Goal: Task Accomplishment & Management: Manage account settings

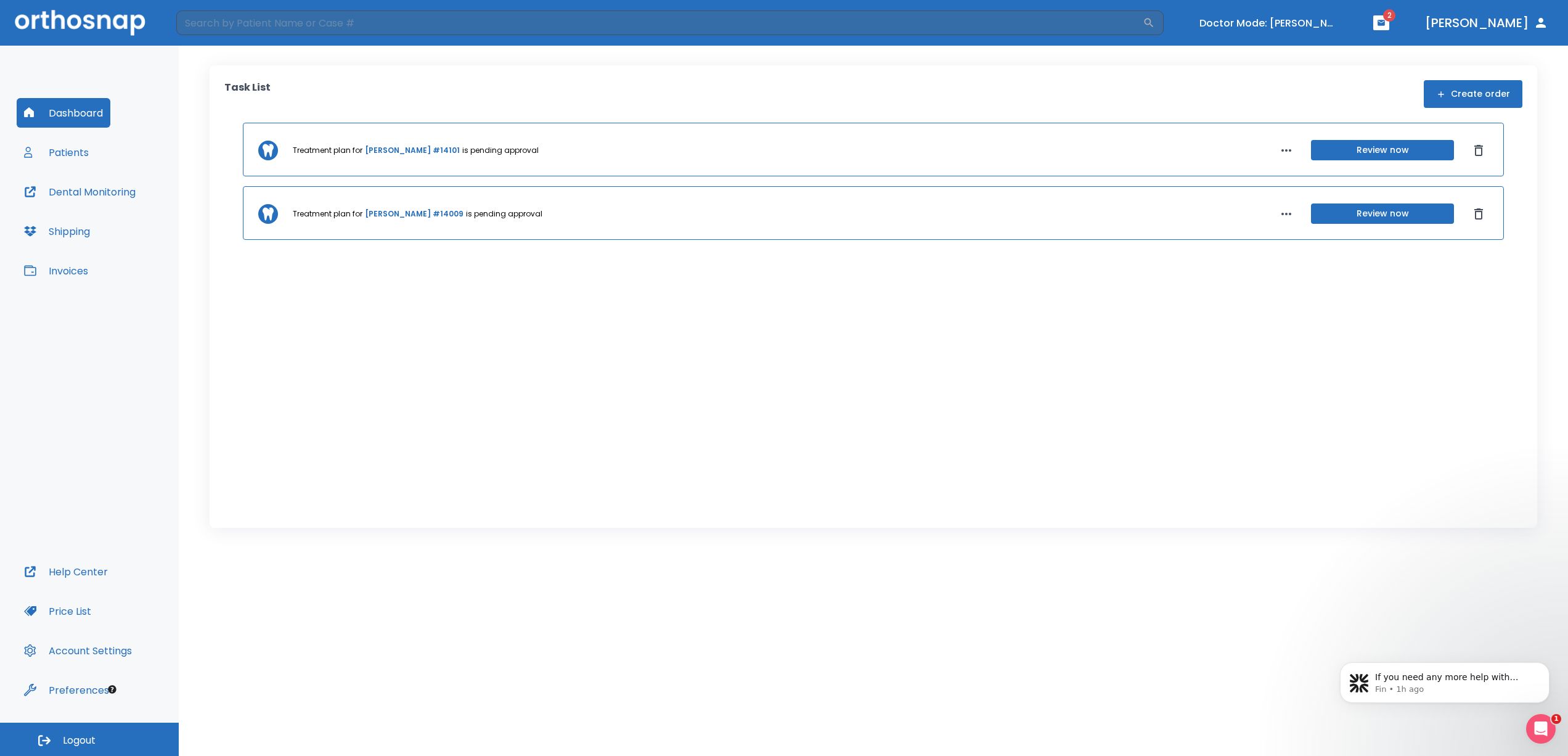
click at [1348, 152] on button "Review now" at bounding box center [1383, 150] width 143 height 21
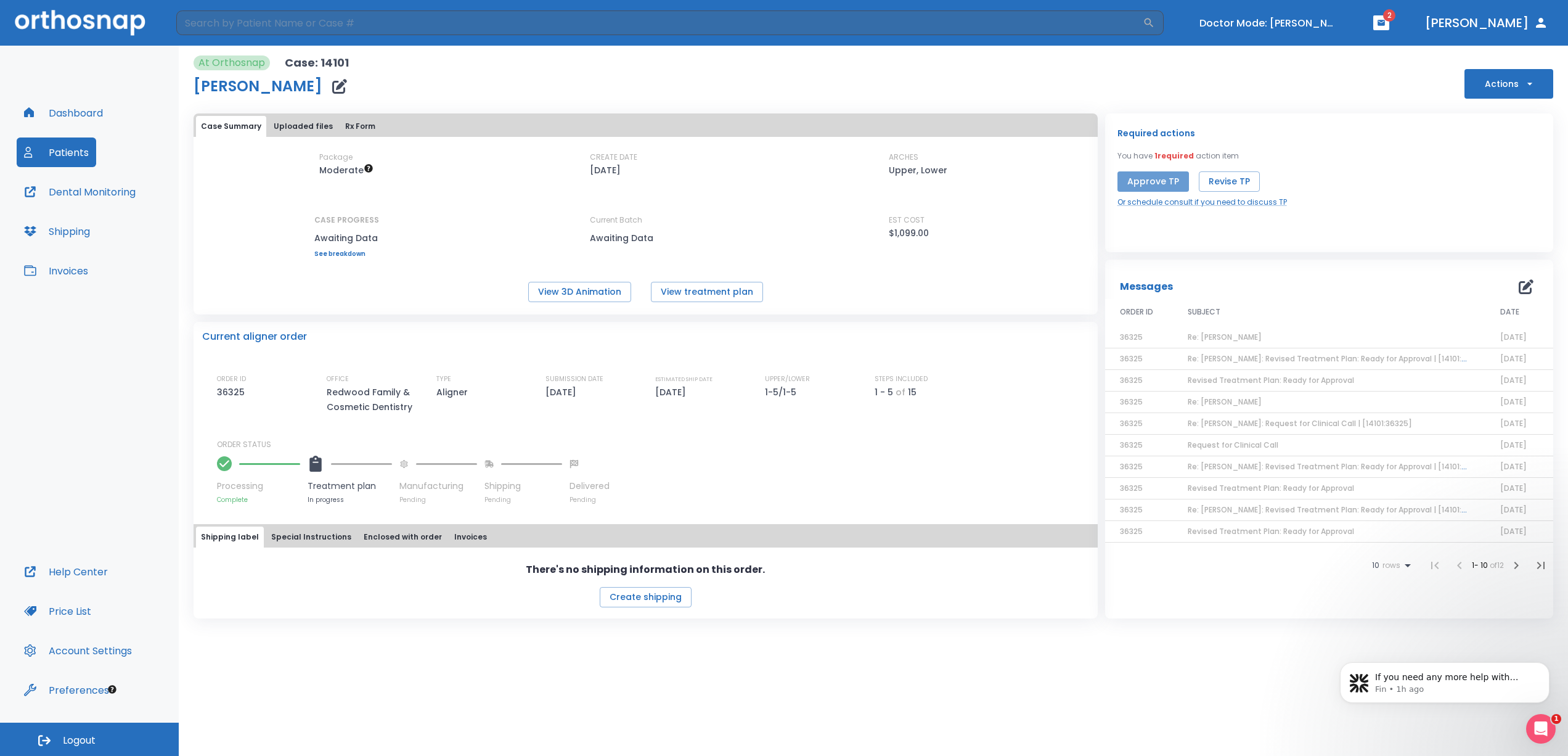
click at [1157, 182] on button "Approve TP" at bounding box center [1153, 181] width 71 height 21
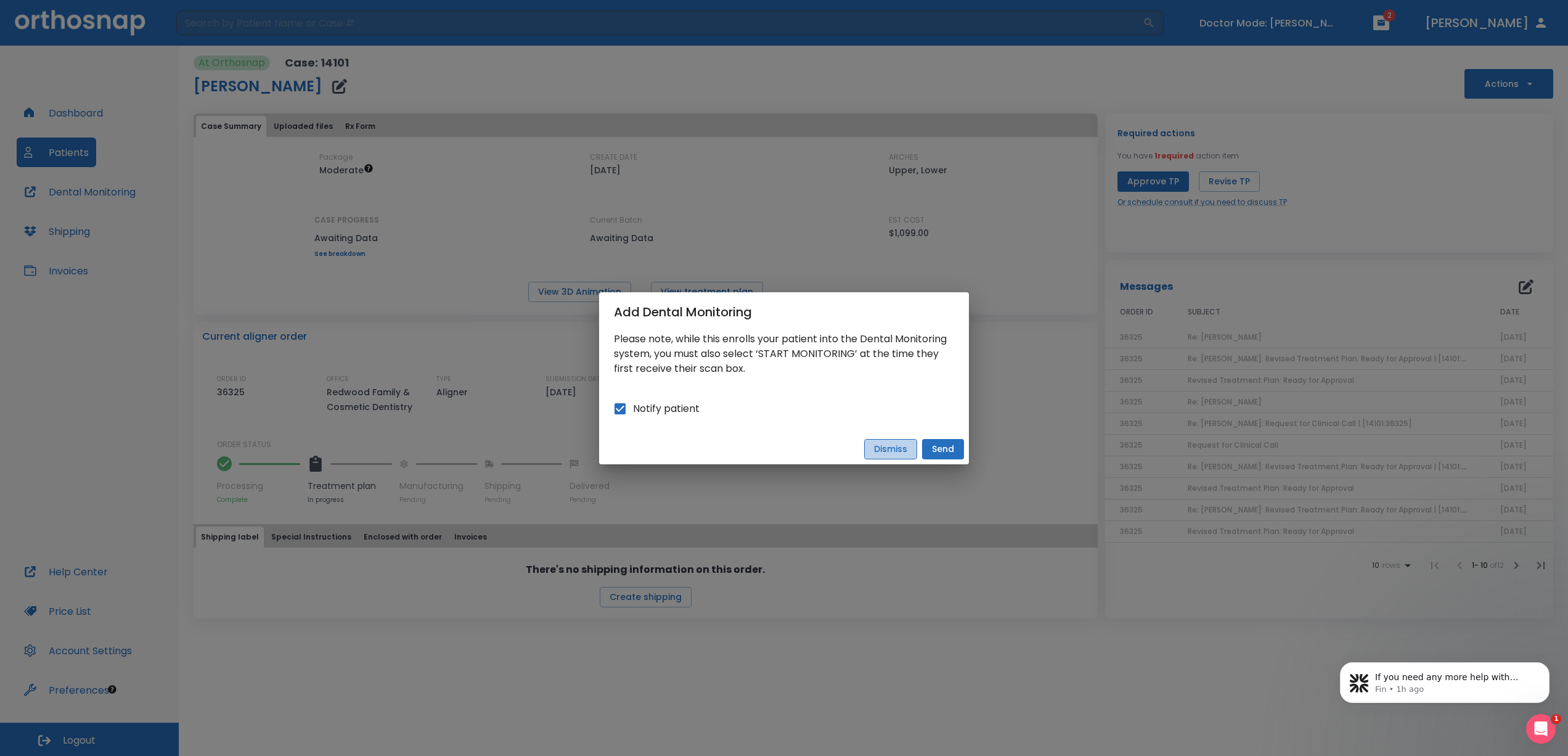
click at [904, 449] on button "Dismiss" at bounding box center [891, 449] width 53 height 21
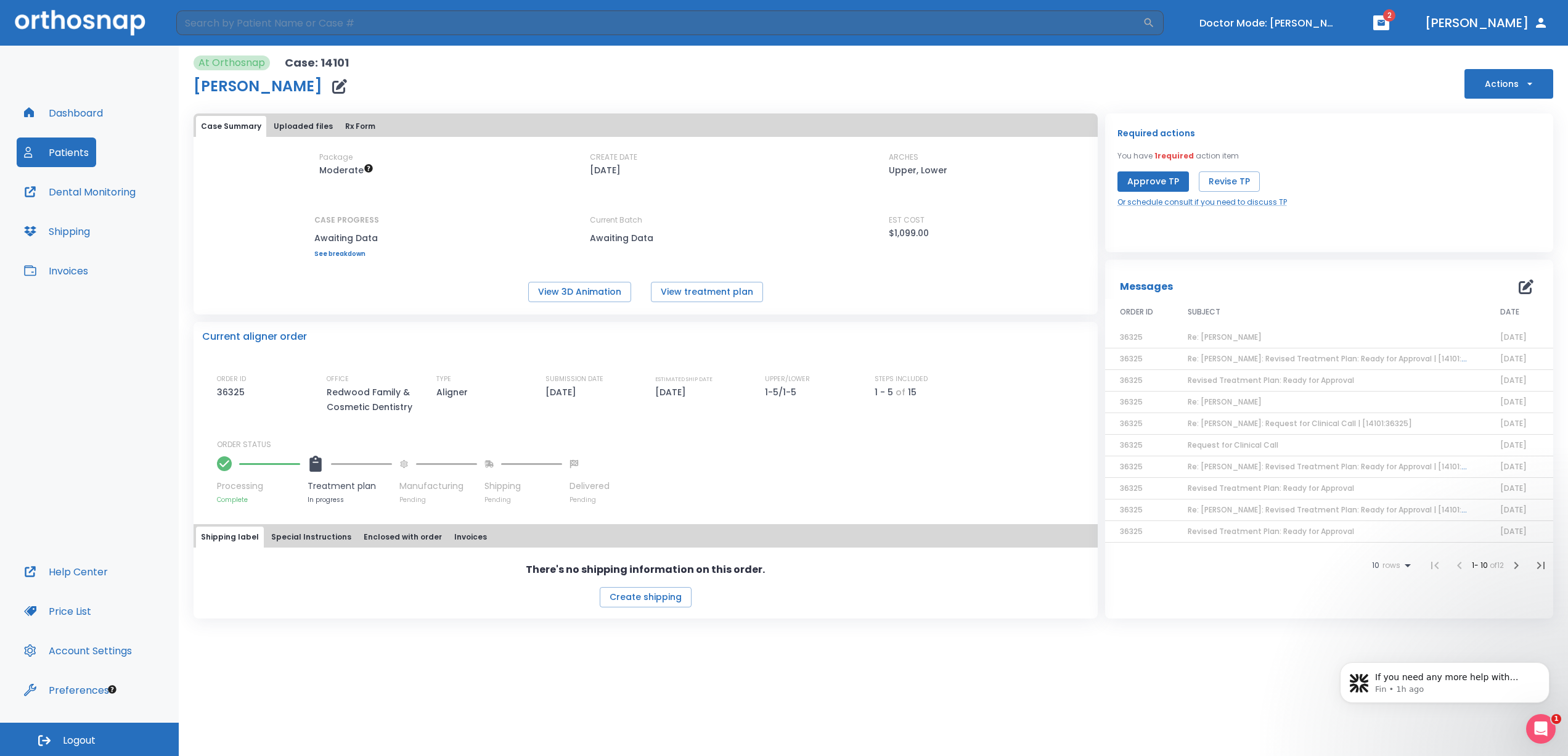
click at [332, 85] on icon "button" at bounding box center [340, 86] width 15 height 15
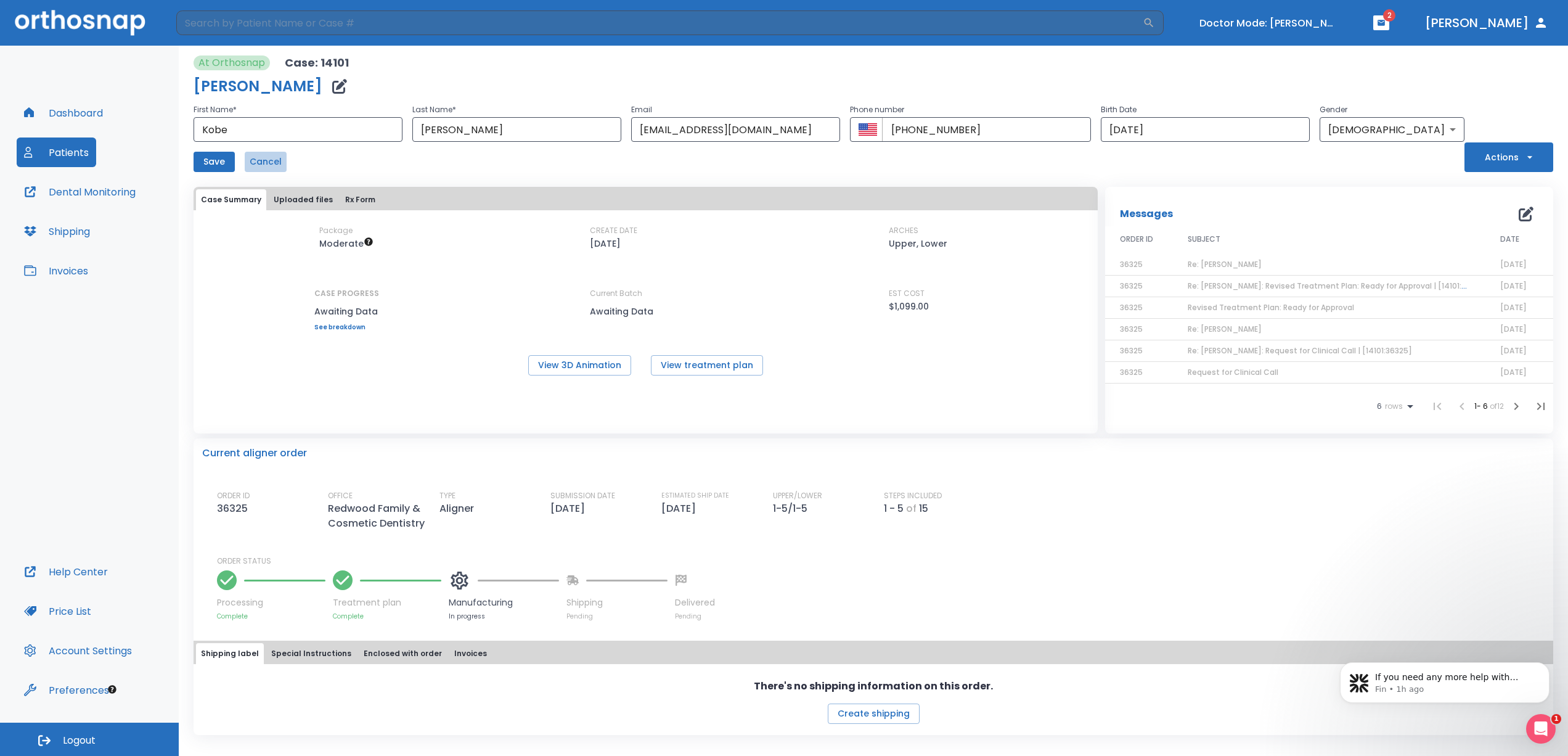
click at [261, 164] on button "Cancel" at bounding box center [265, 162] width 42 height 21
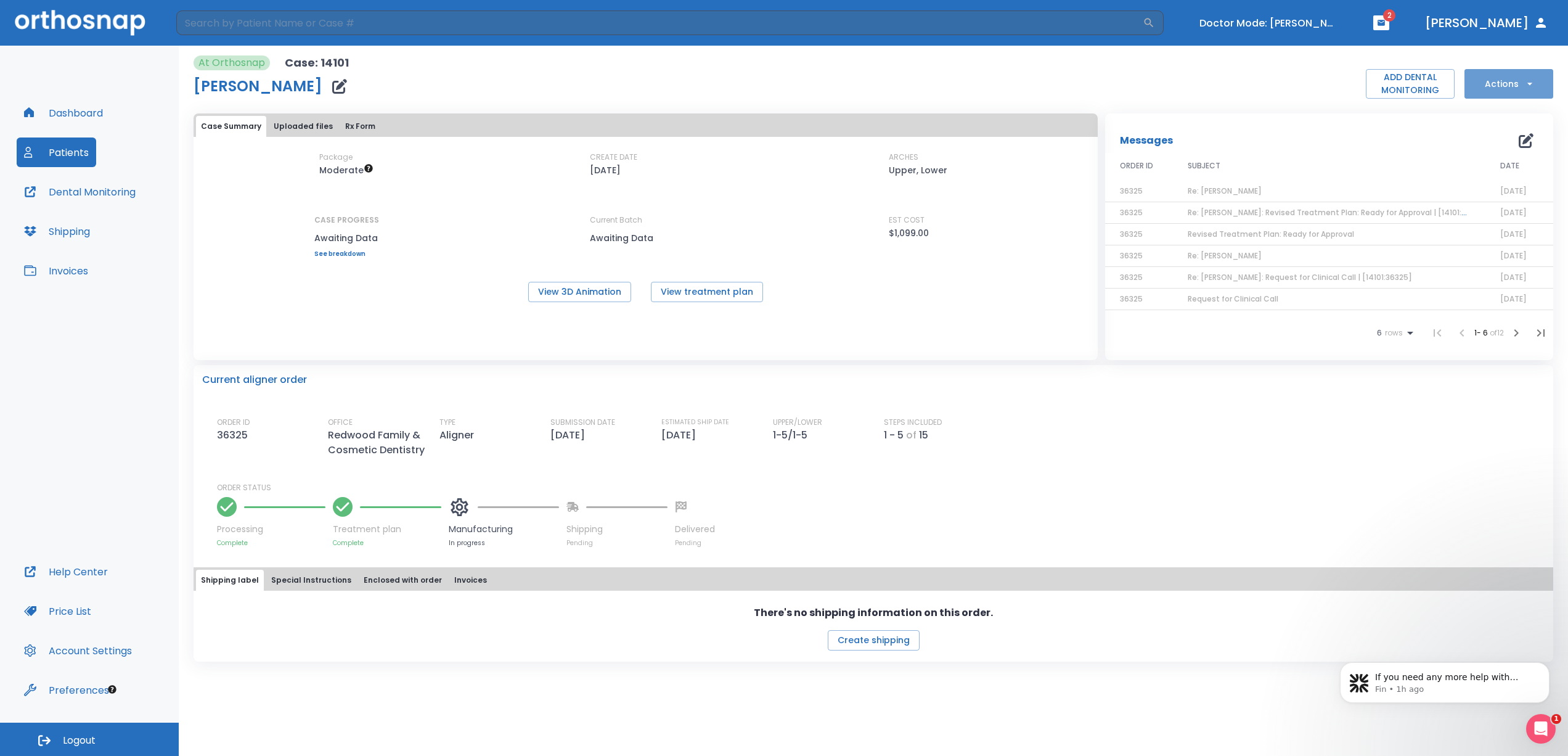
click at [1499, 89] on button "Actions" at bounding box center [1509, 83] width 89 height 30
click at [1308, 117] on div at bounding box center [784, 378] width 1568 height 756
click at [1303, 23] on button "Turn off Doctor mode" at bounding box center [1268, 23] width 148 height 21
